Goal: Task Accomplishment & Management: Use online tool/utility

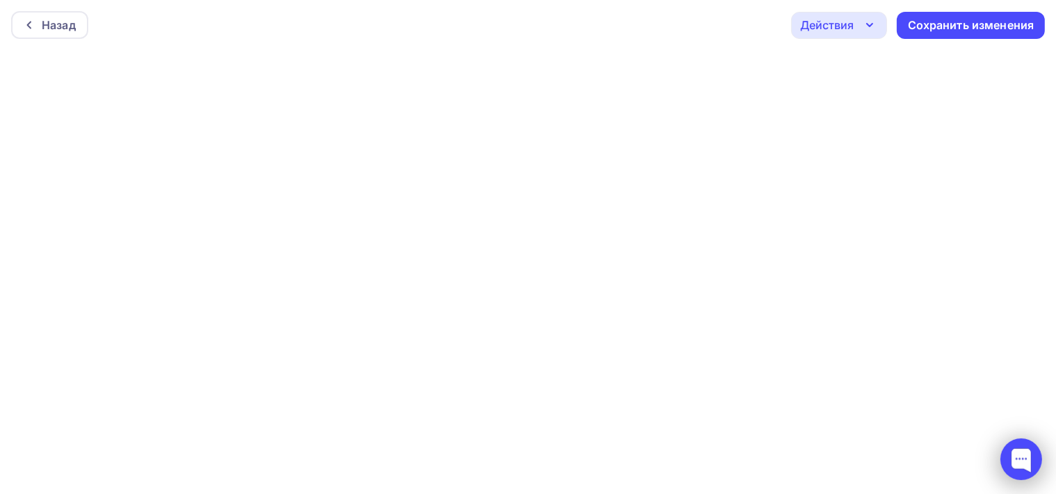
click at [1022, 488] on div at bounding box center [1021, 459] width 59 height 59
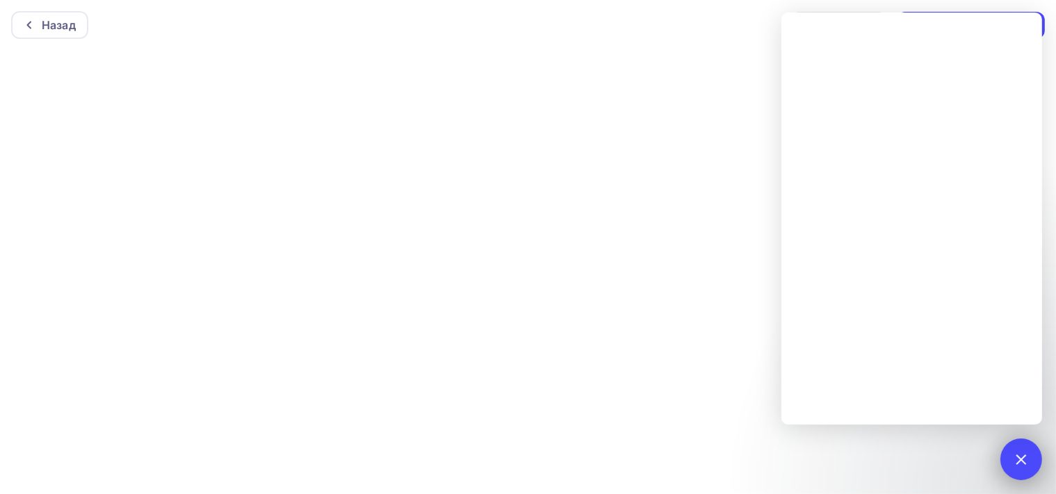
click at [1016, 471] on div at bounding box center [1021, 460] width 42 height 42
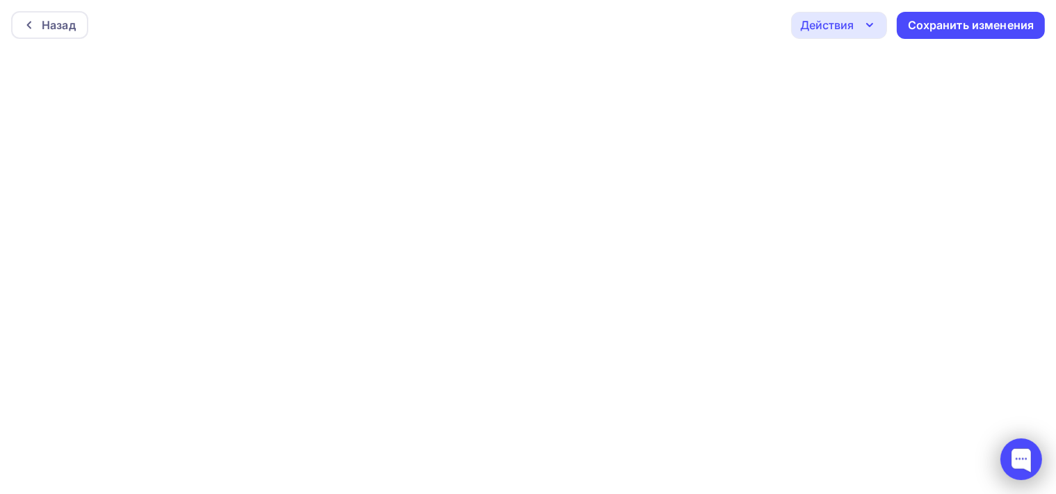
click at [1013, 440] on div at bounding box center [1021, 460] width 42 height 42
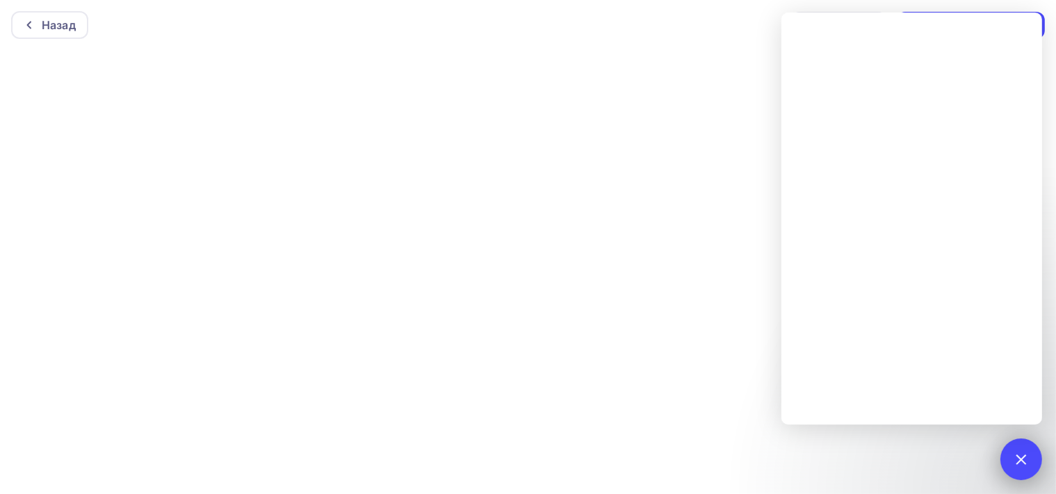
click at [1026, 449] on div at bounding box center [1021, 460] width 42 height 42
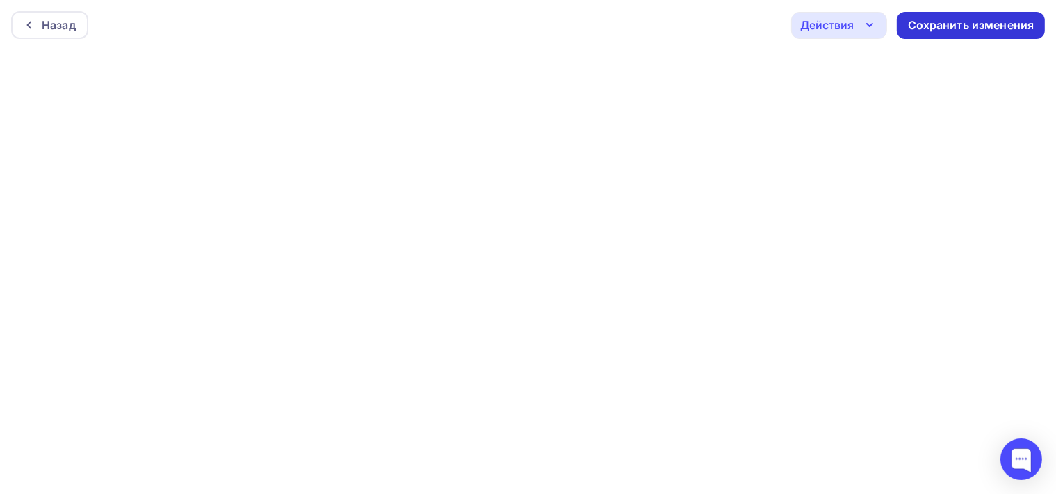
click at [953, 21] on div "Сохранить изменения" at bounding box center [971, 25] width 127 height 16
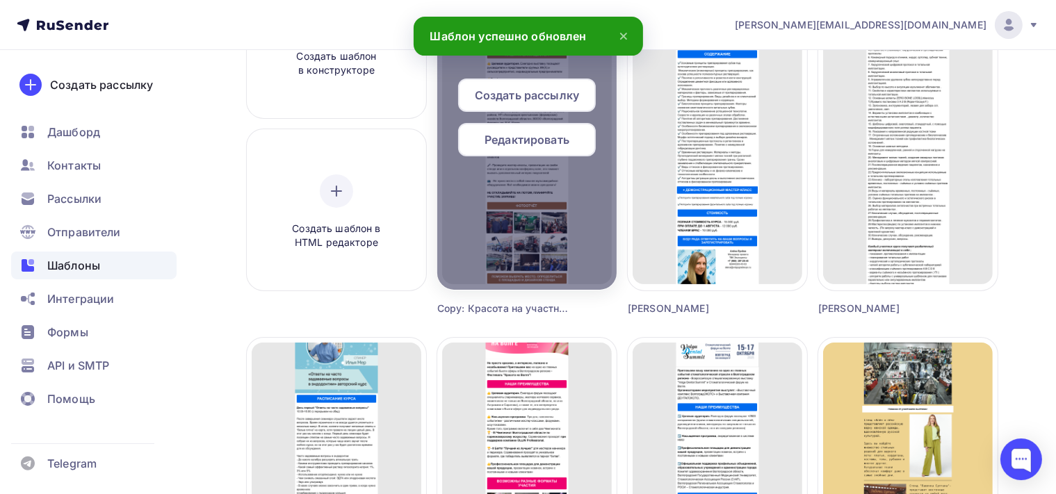
scroll to position [220, 0]
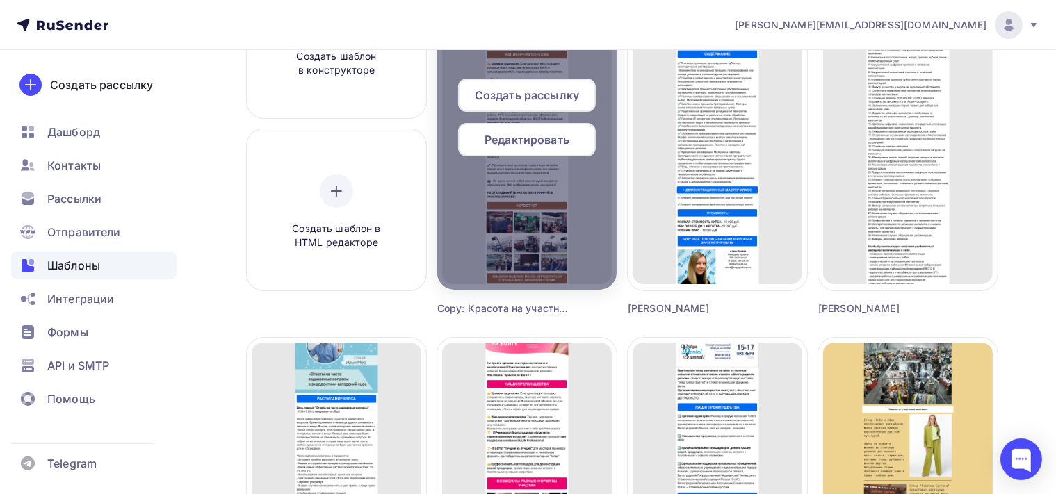
click at [577, 136] on div "Редактировать" at bounding box center [527, 139] width 138 height 33
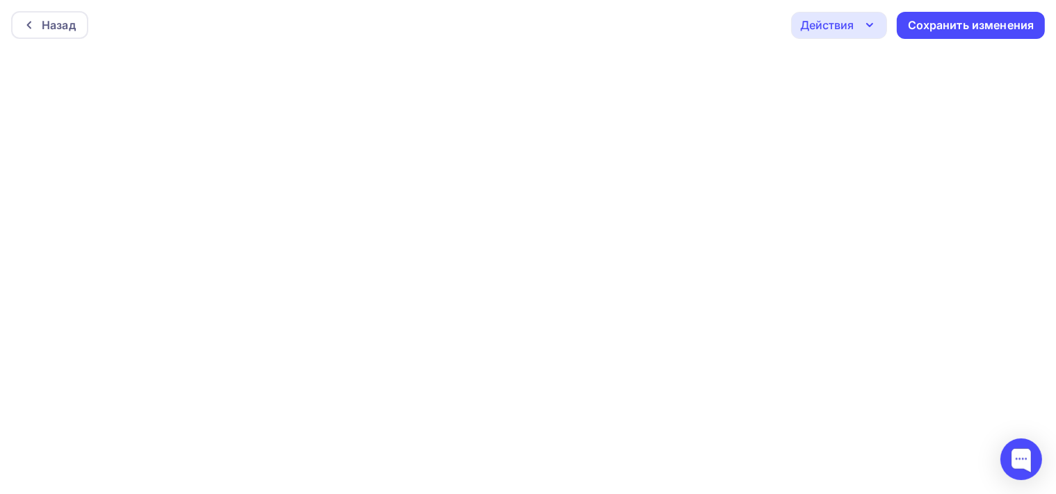
click at [864, 22] on icon "button" at bounding box center [869, 25] width 17 height 17
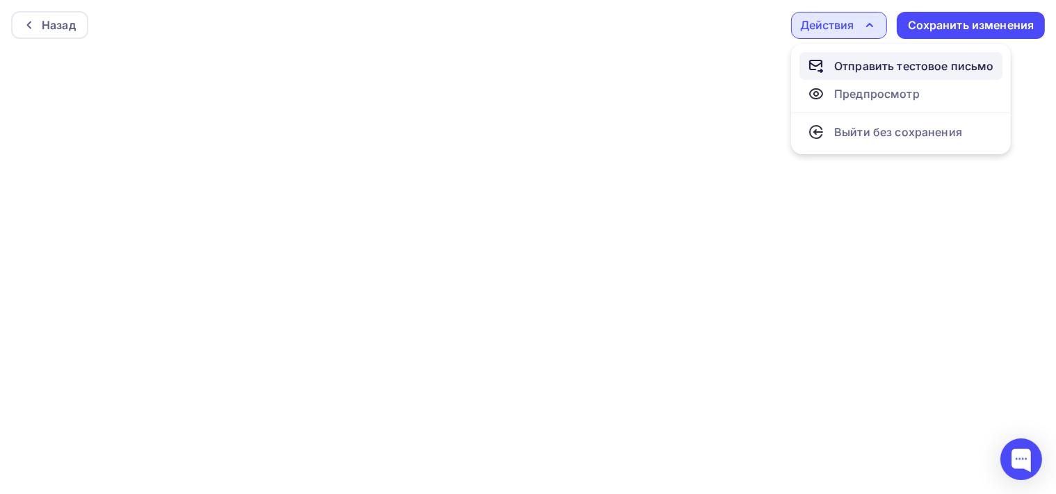
click at [880, 67] on div "Отправить тестовое письмо" at bounding box center [914, 66] width 160 height 17
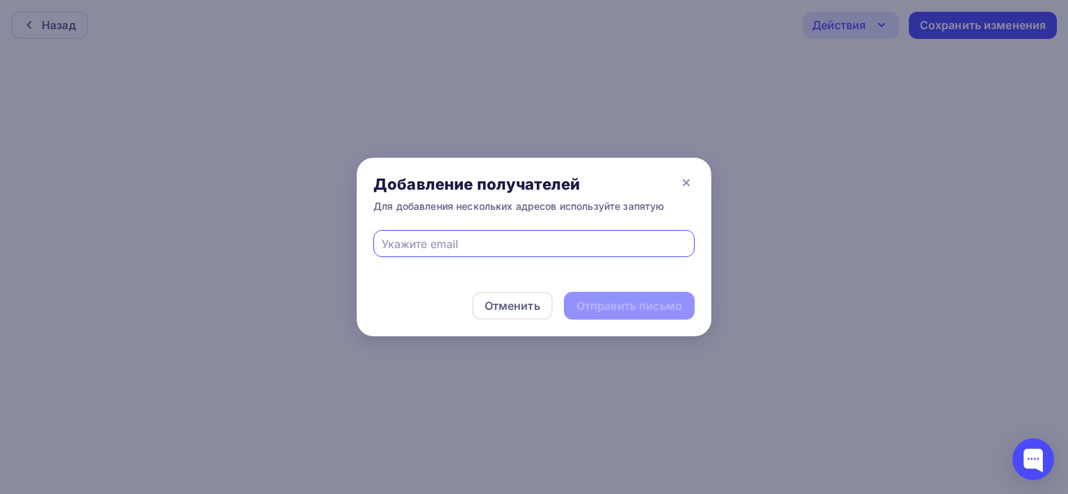
click at [400, 243] on input "text" at bounding box center [534, 244] width 305 height 17
type input "e"
type input "н"
type input "y"
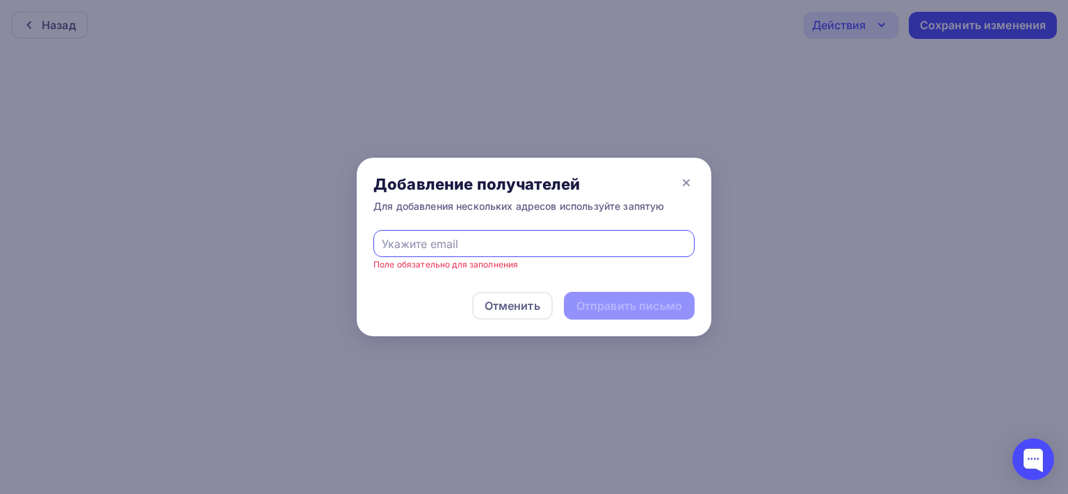
paste input "[EMAIL_ADDRESS][DOMAIN_NAME]"
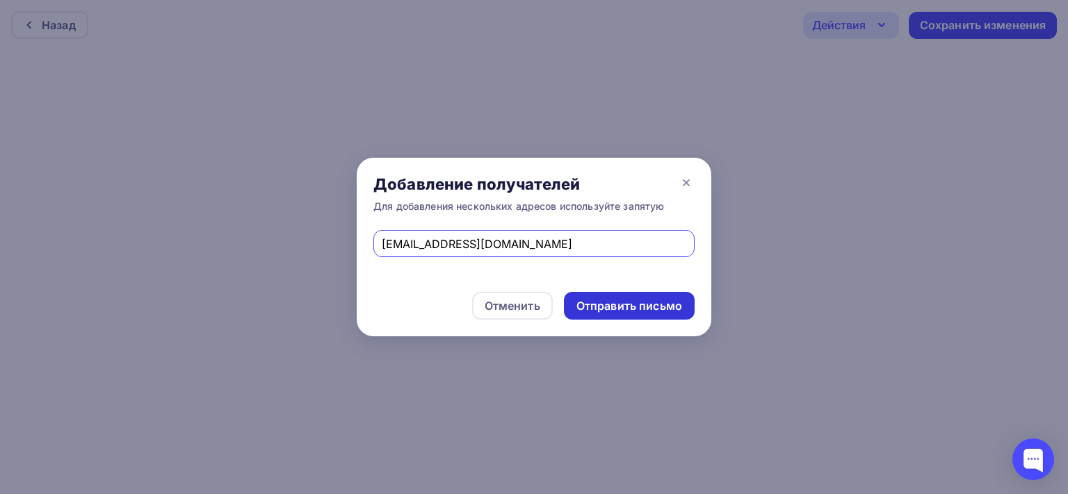
type input "[EMAIL_ADDRESS][DOMAIN_NAME]"
click at [660, 311] on div "Отправить письмо" at bounding box center [629, 306] width 106 height 16
